Goal: Find specific page/section: Find specific page/section

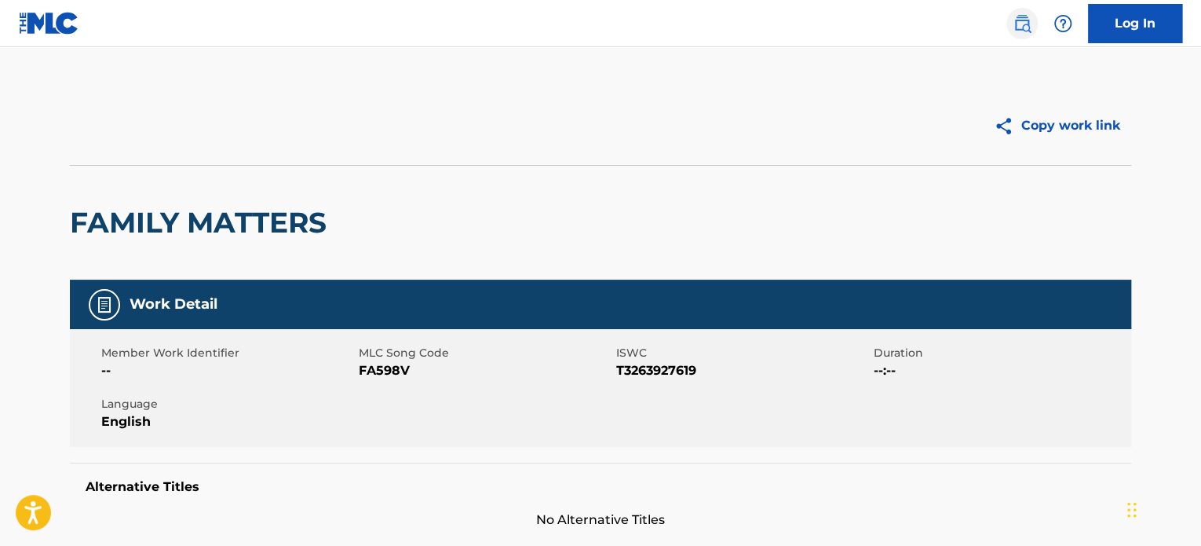
click at [1027, 24] on img at bounding box center [1022, 23] width 19 height 19
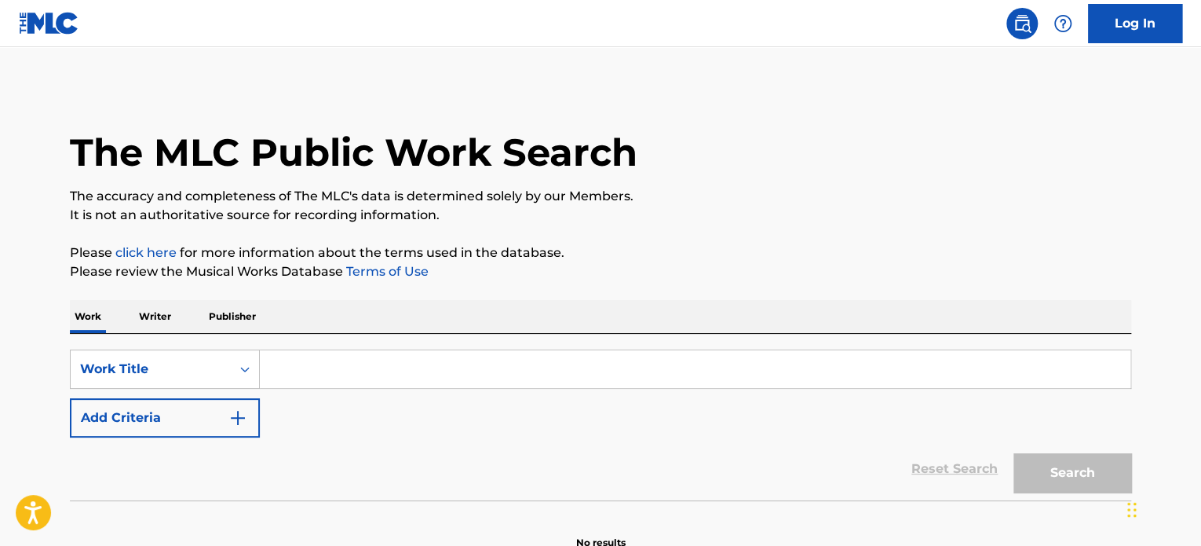
click at [396, 368] on input "Search Form" at bounding box center [695, 369] width 871 height 38
click at [396, 367] on input "Search Form" at bounding box center [695, 369] width 871 height 38
click at [348, 374] on input "Search Form" at bounding box center [695, 369] width 871 height 38
paste input "NEVER LAND PIRATE BAND"
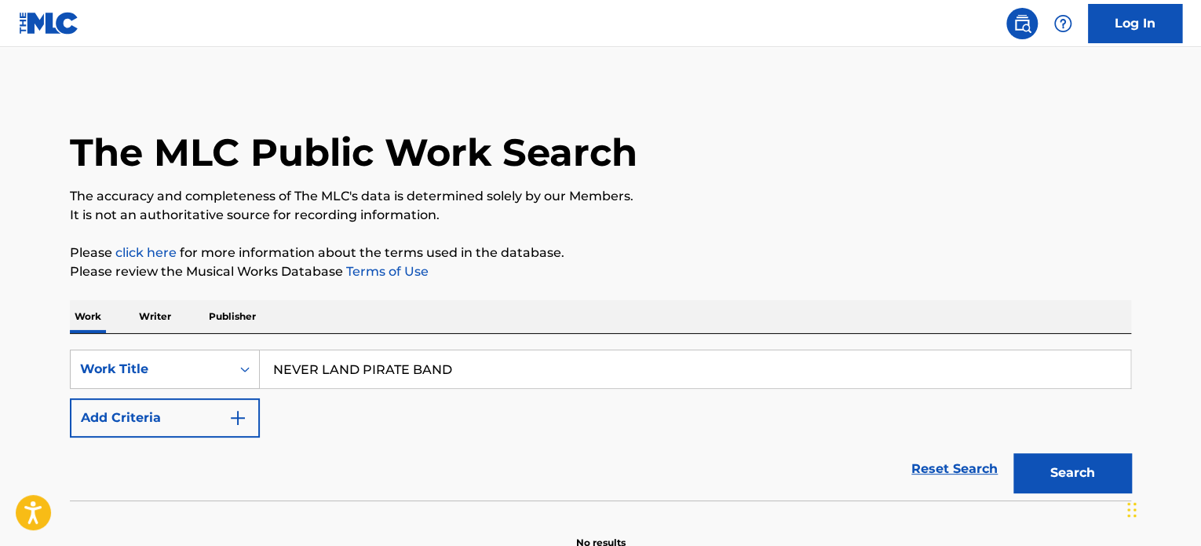
type input "NEVER LAND PIRATE BAND"
click at [1014, 453] on button "Search" at bounding box center [1073, 472] width 118 height 39
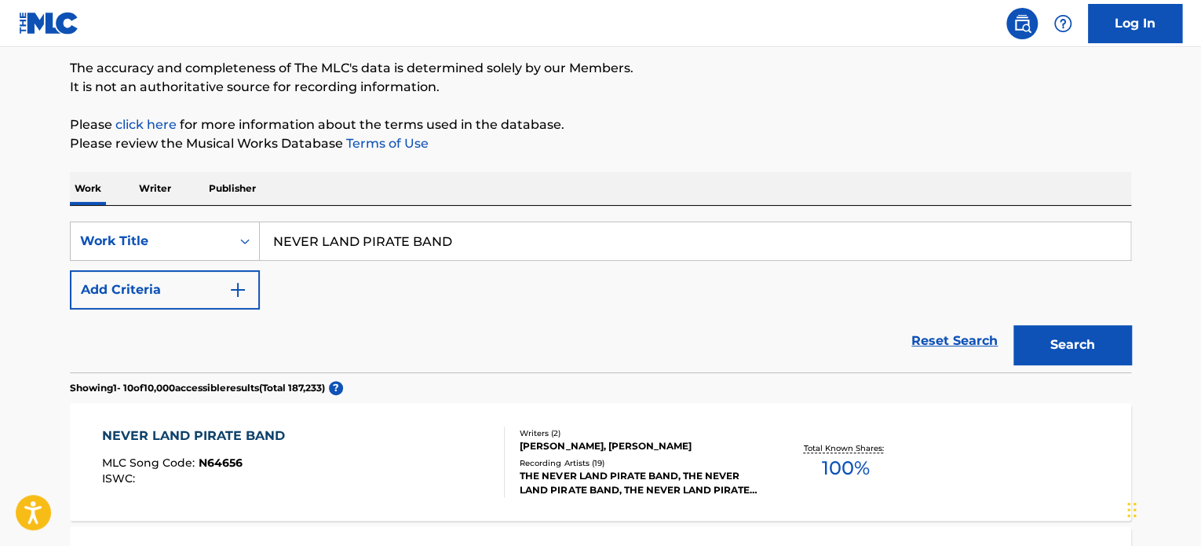
scroll to position [314, 0]
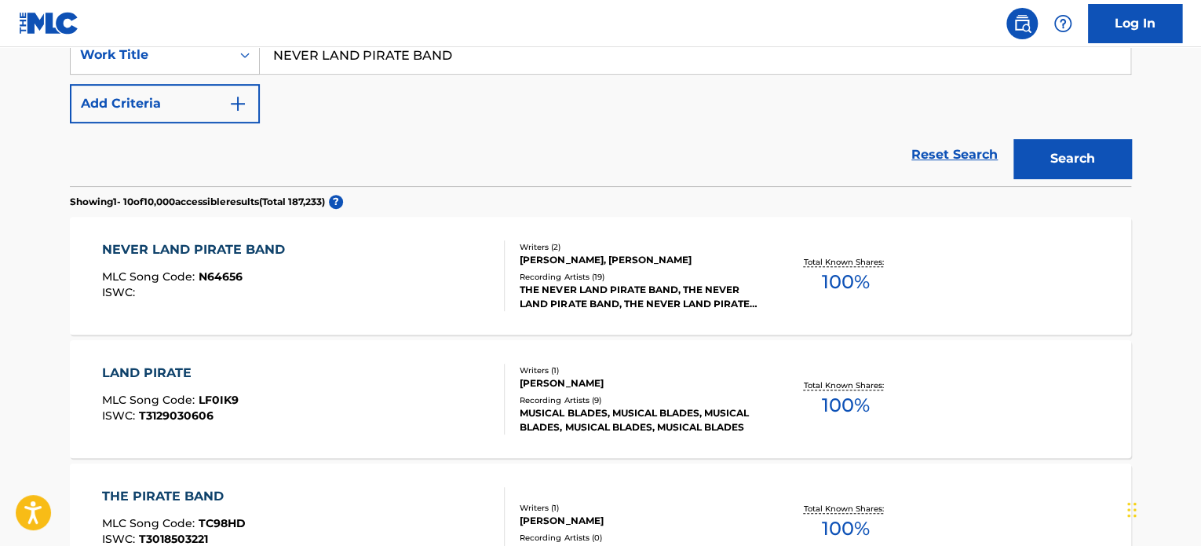
click at [433, 277] on div "NEVER LAND PIRATE BAND MLC Song Code : N64656 ISWC :" at bounding box center [304, 275] width 404 height 71
